Goal: Download file/media

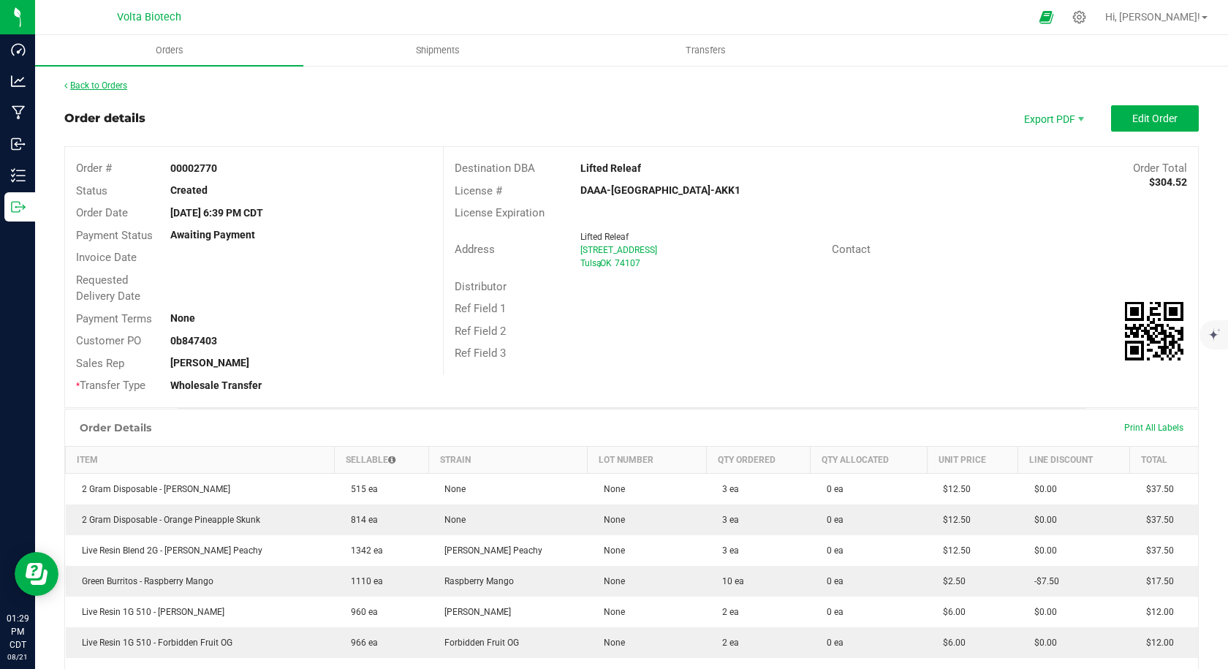
click at [87, 83] on link "Back to Orders" at bounding box center [95, 85] width 63 height 10
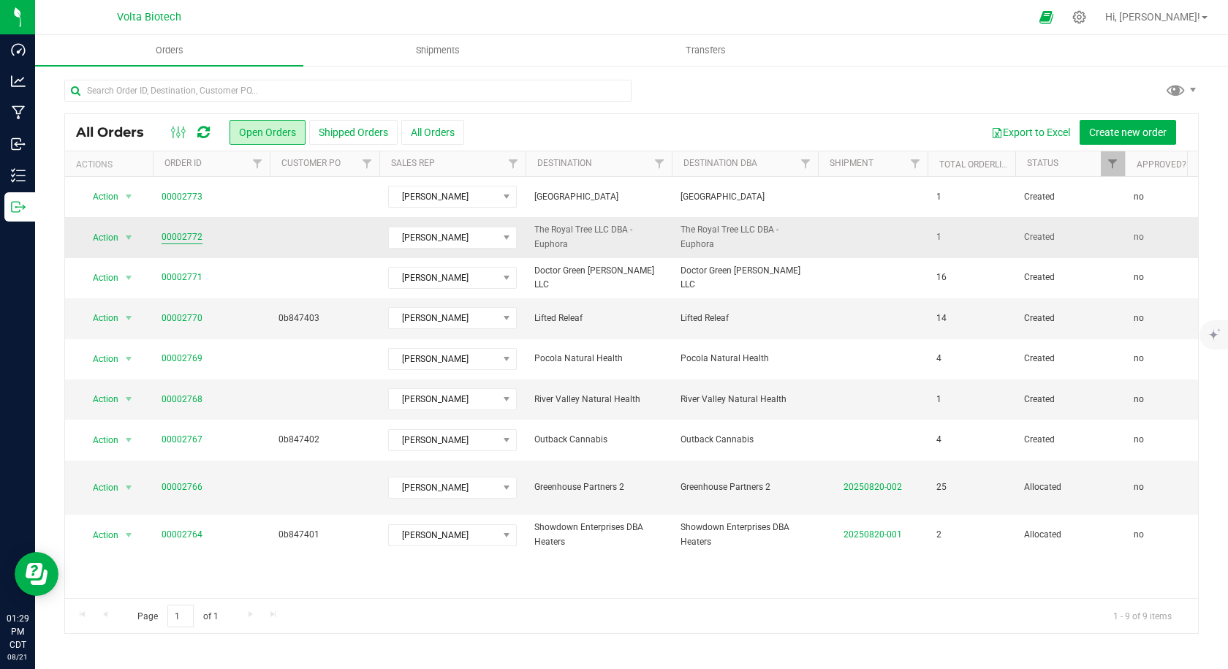
click at [171, 235] on link "00002772" at bounding box center [182, 237] width 41 height 14
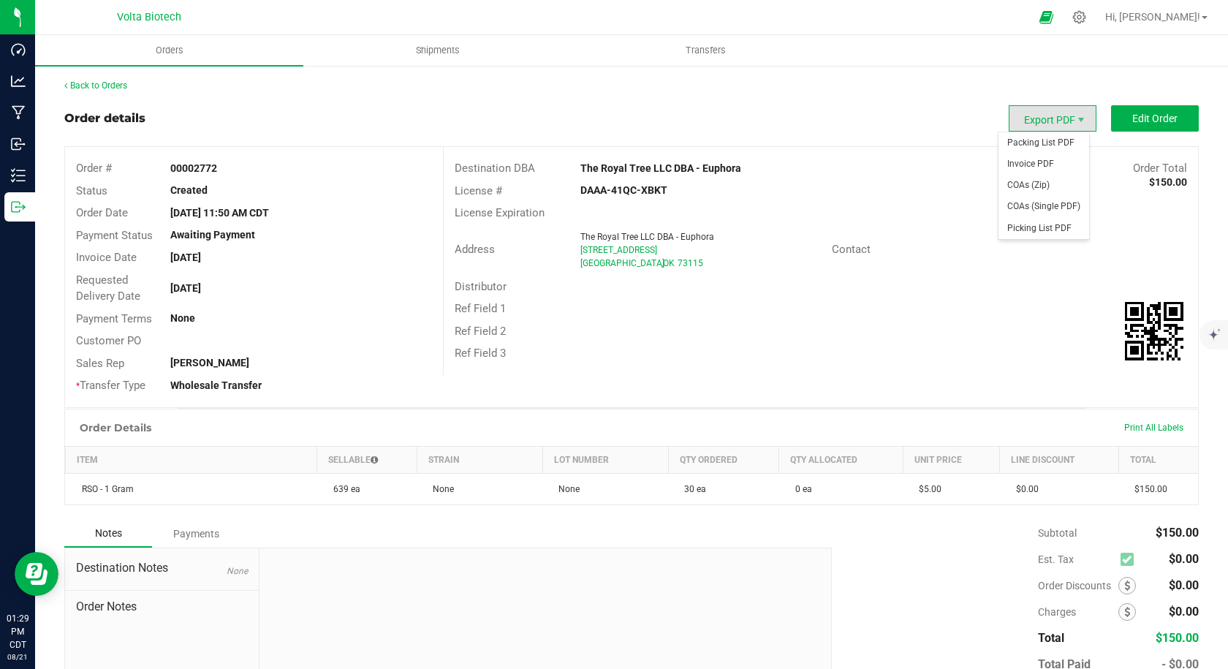
click at [1027, 121] on span "Export PDF" at bounding box center [1053, 118] width 88 height 26
click at [1053, 159] on span "Invoice PDF" at bounding box center [1044, 164] width 91 height 21
click at [108, 81] on link "Back to Orders" at bounding box center [95, 85] width 63 height 10
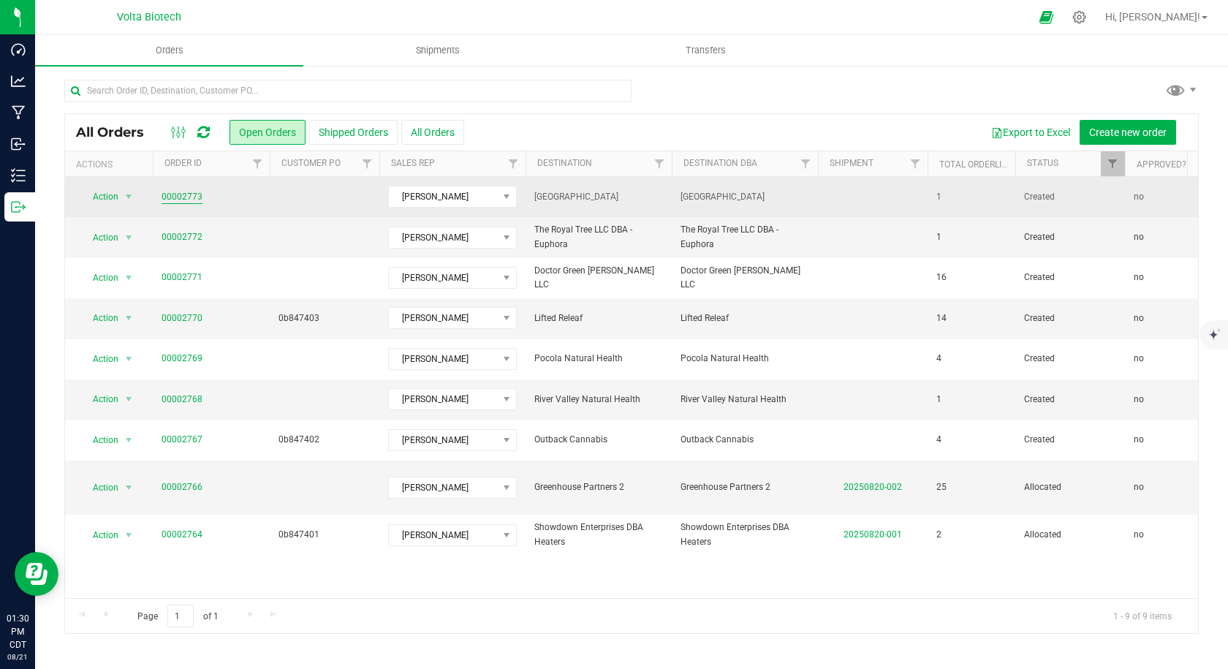
click at [170, 201] on link "00002773" at bounding box center [182, 197] width 41 height 14
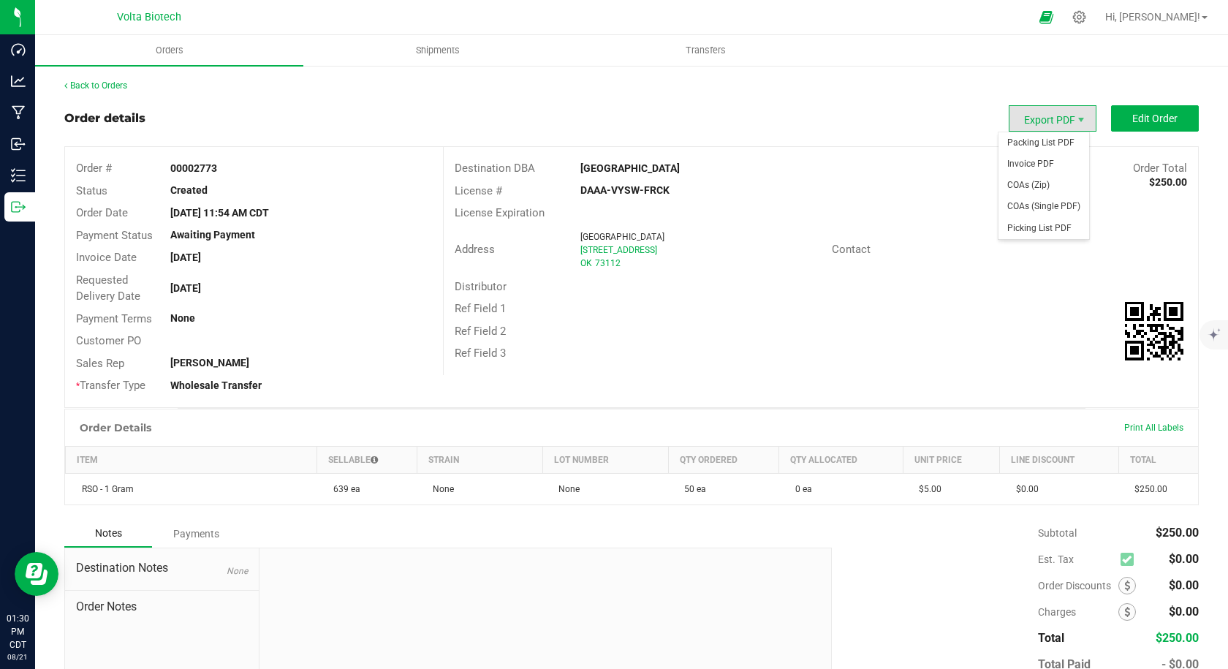
click at [1038, 121] on span "Export PDF" at bounding box center [1053, 118] width 88 height 26
click at [1043, 167] on span "Invoice PDF" at bounding box center [1044, 164] width 91 height 21
